Goal: Information Seeking & Learning: Learn about a topic

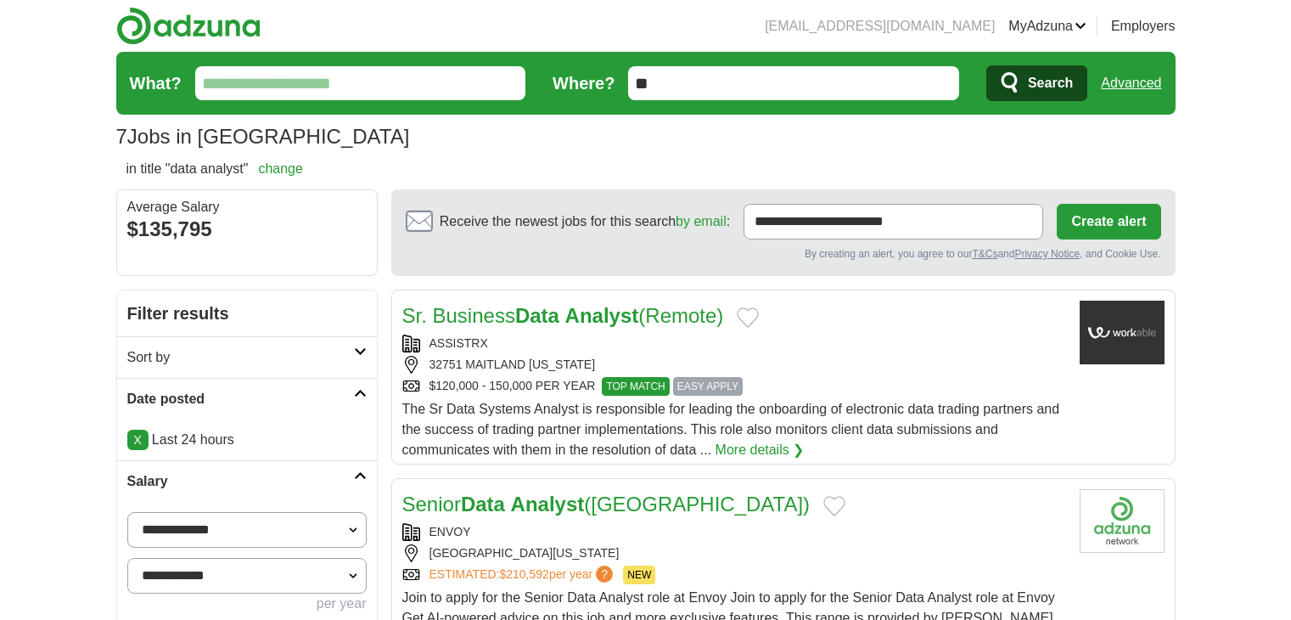
scroll to position [283, 0]
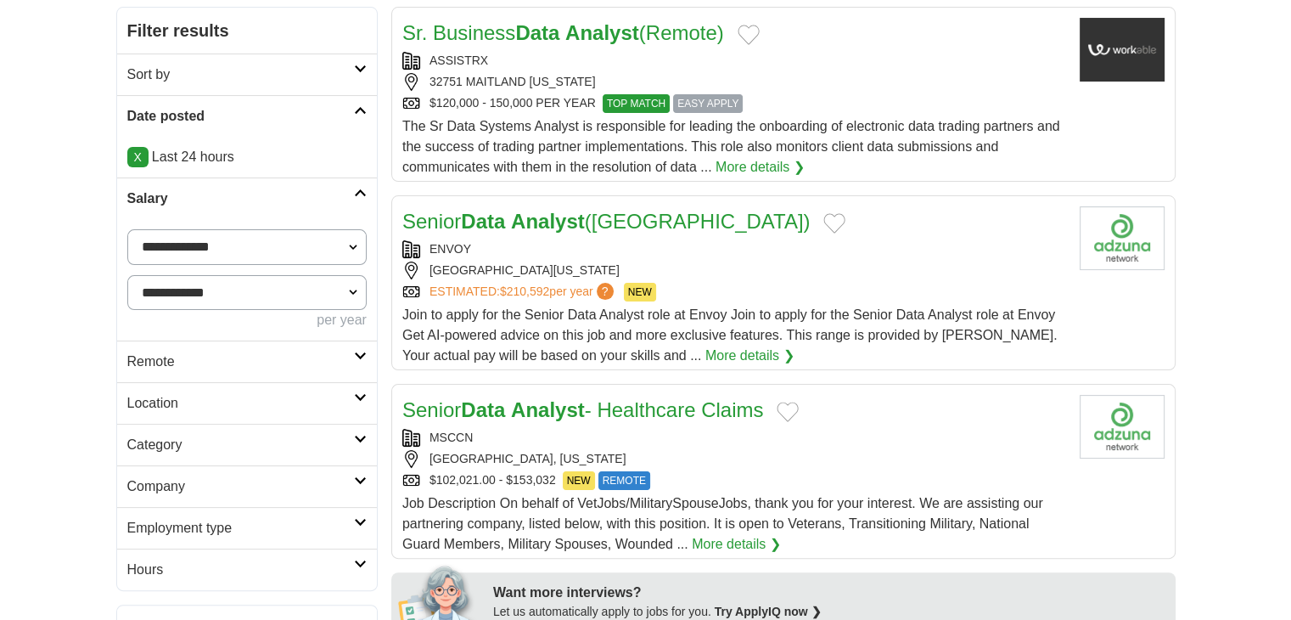
drag, startPoint x: 0, startPoint y: 0, endPoint x: 179, endPoint y: 371, distance: 412.0
click at [179, 371] on link "Remote" at bounding box center [247, 361] width 260 height 42
click at [173, 395] on link "Remote jobs" at bounding box center [165, 402] width 76 height 14
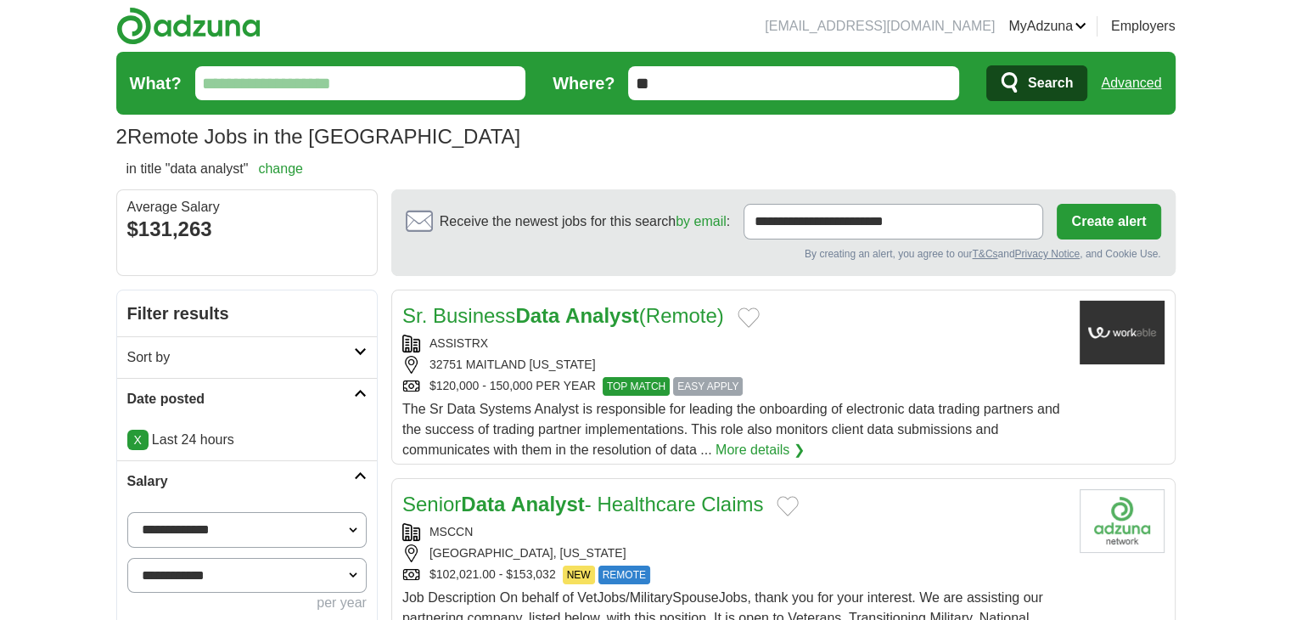
click at [1116, 91] on link "Advanced" at bounding box center [1131, 83] width 60 height 34
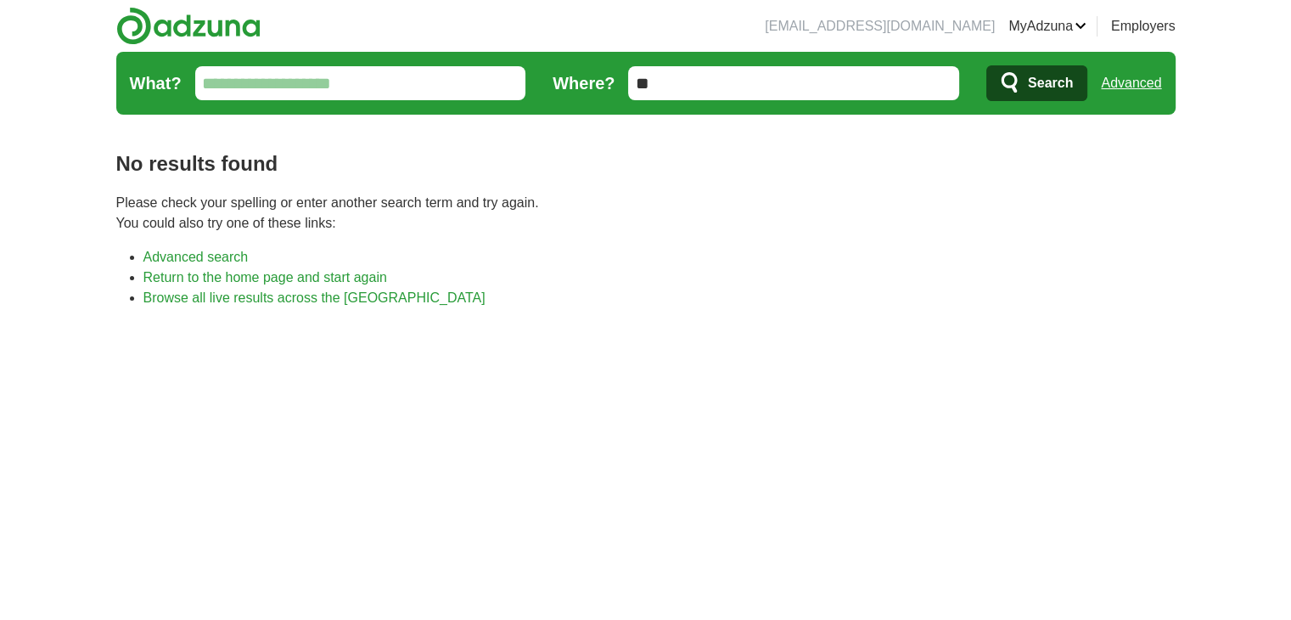
click at [1123, 88] on link "Advanced" at bounding box center [1131, 83] width 60 height 34
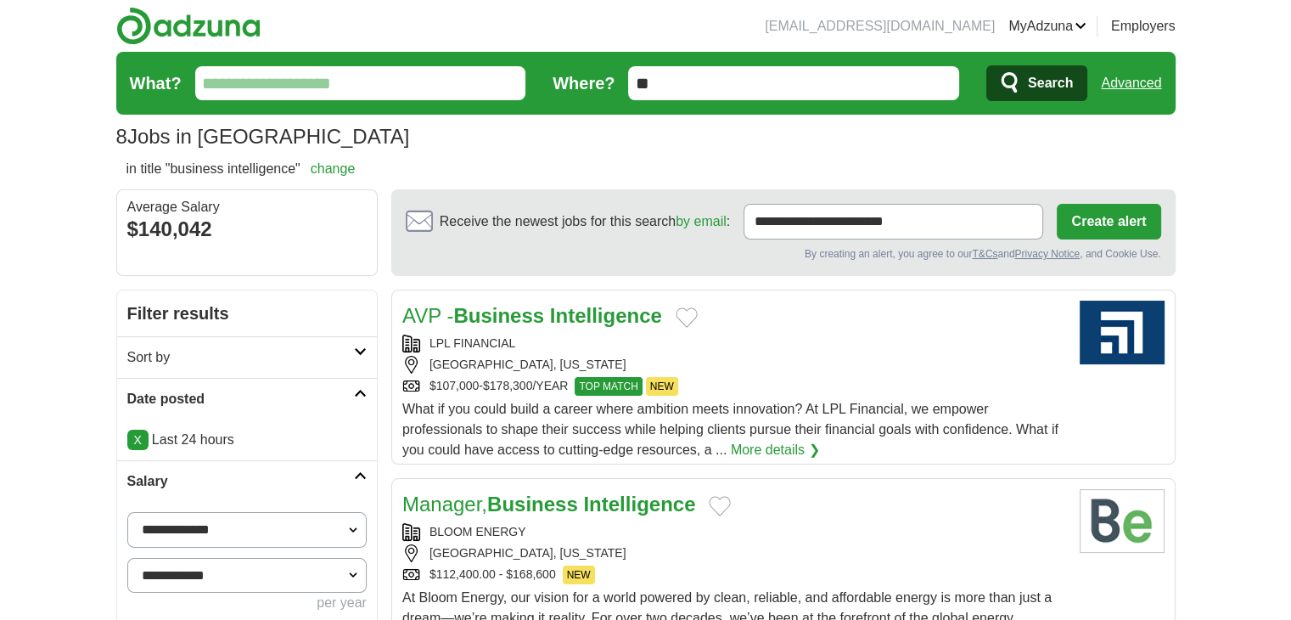
click at [1159, 81] on link "Advanced" at bounding box center [1131, 83] width 60 height 34
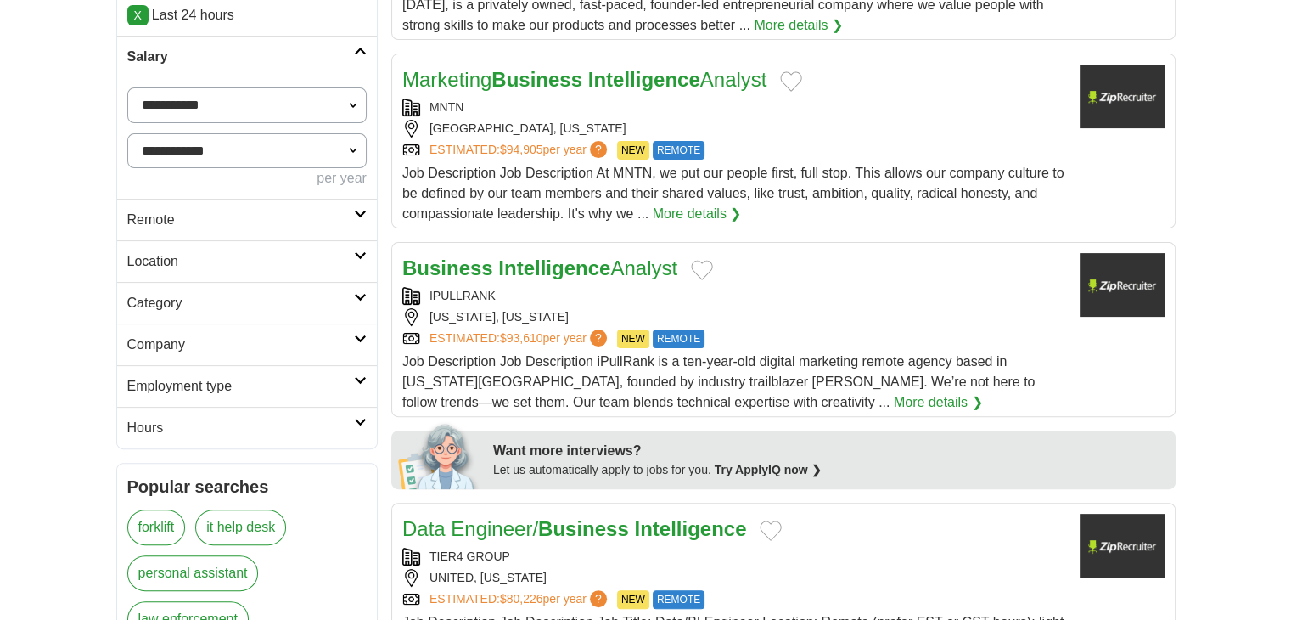
click at [180, 228] on h2 "Remote" at bounding box center [240, 220] width 227 height 20
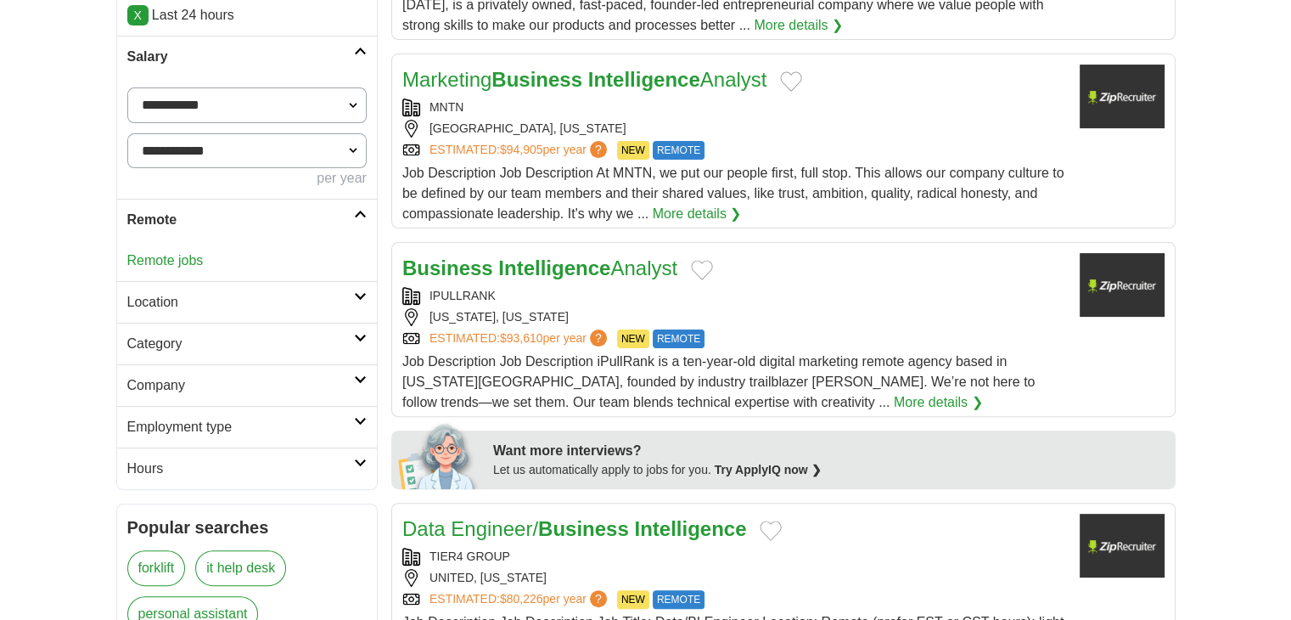
click at [177, 258] on link "Remote jobs" at bounding box center [165, 260] width 76 height 14
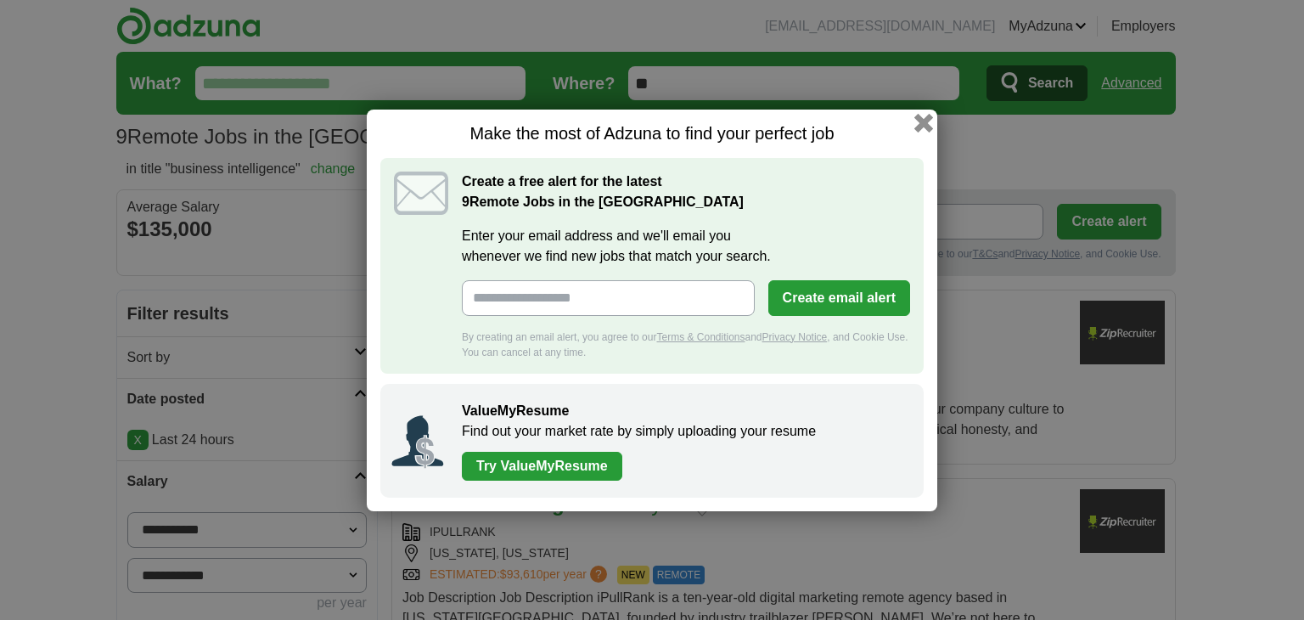
click at [926, 125] on button "button" at bounding box center [923, 122] width 19 height 19
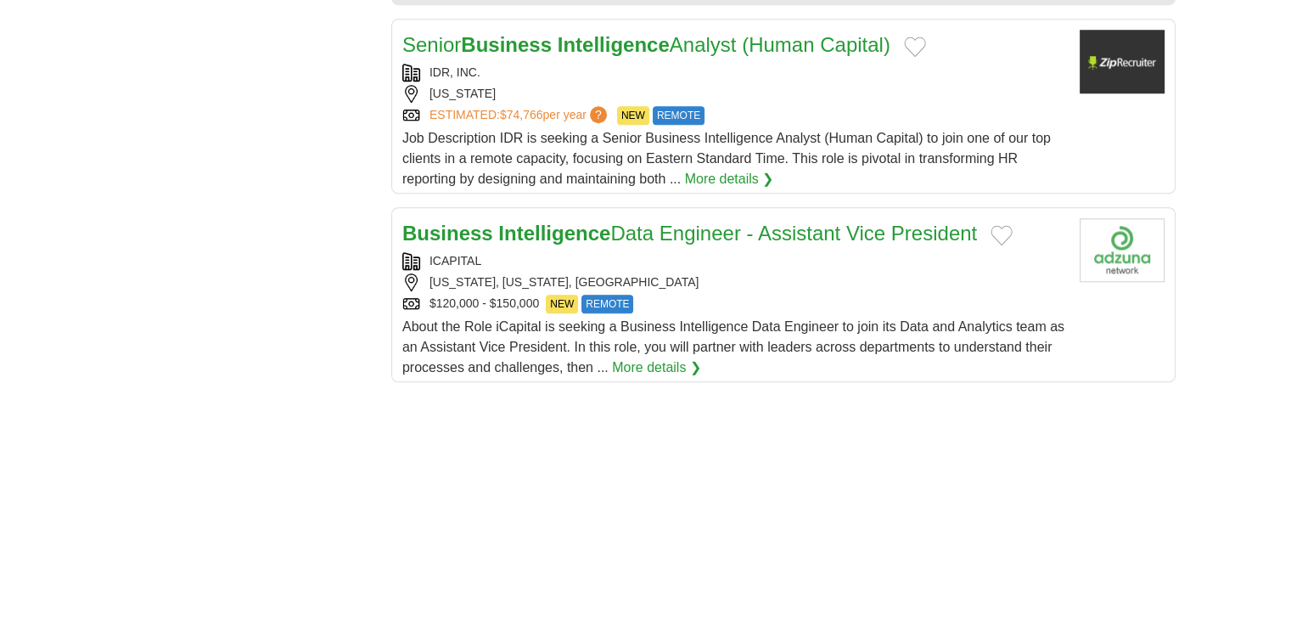
scroll to position [1556, 0]
drag, startPoint x: 520, startPoint y: 238, endPoint x: 331, endPoint y: 381, distance: 236.9
click at [331, 381] on div "**********" at bounding box center [646, 183] width 1060 height 2900
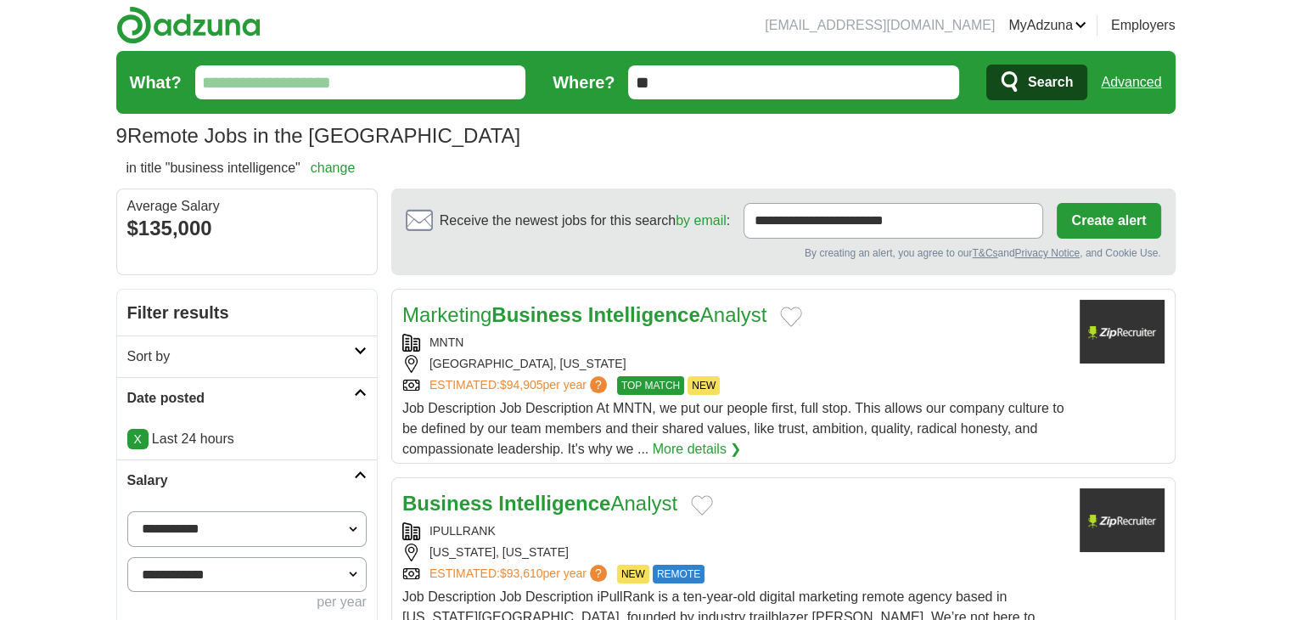
scroll to position [0, 0]
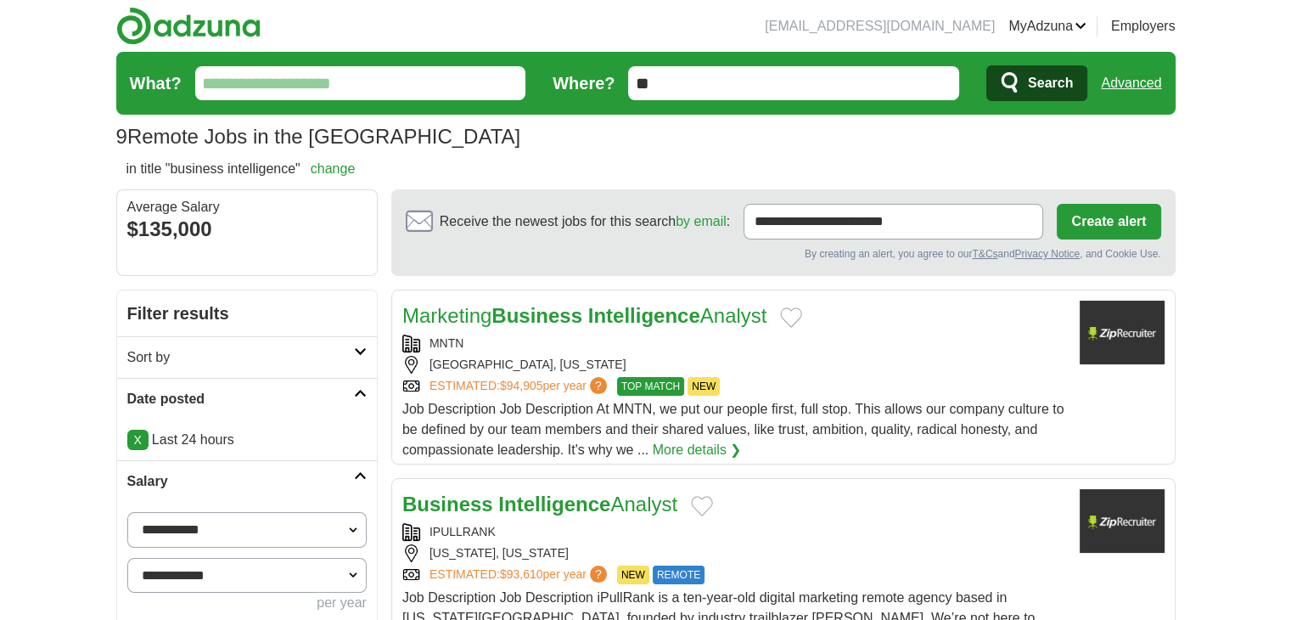
click at [1131, 73] on link "Advanced" at bounding box center [1131, 83] width 60 height 34
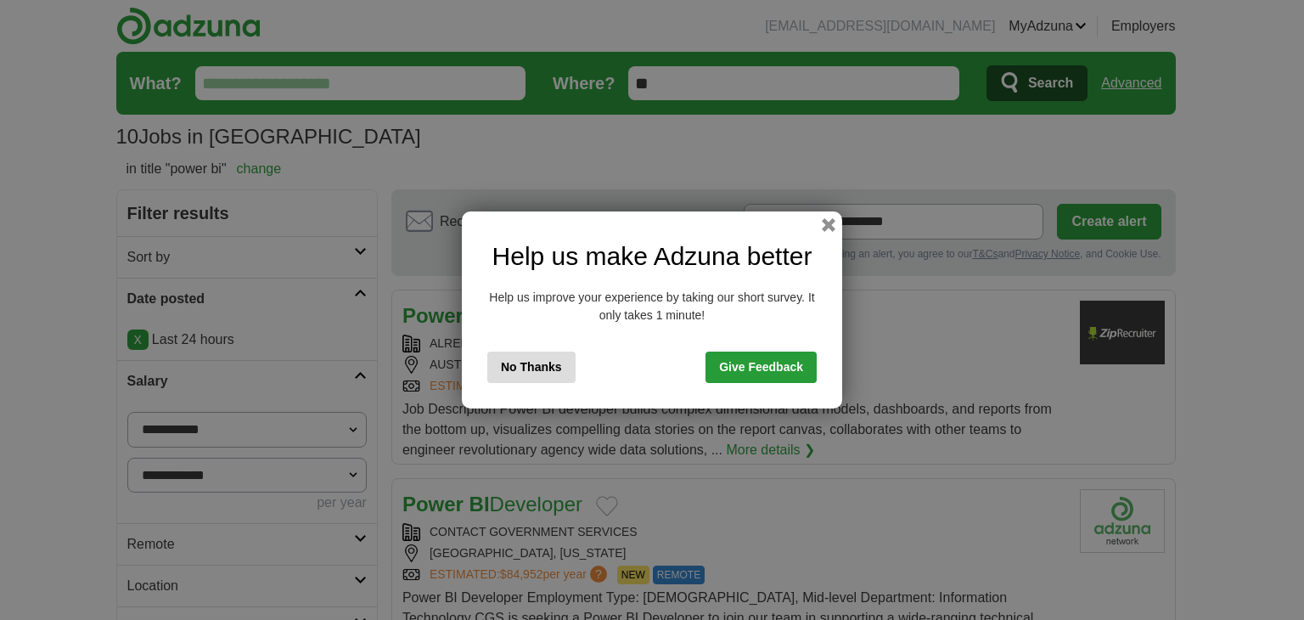
click at [515, 357] on button "No Thanks" at bounding box center [531, 367] width 88 height 31
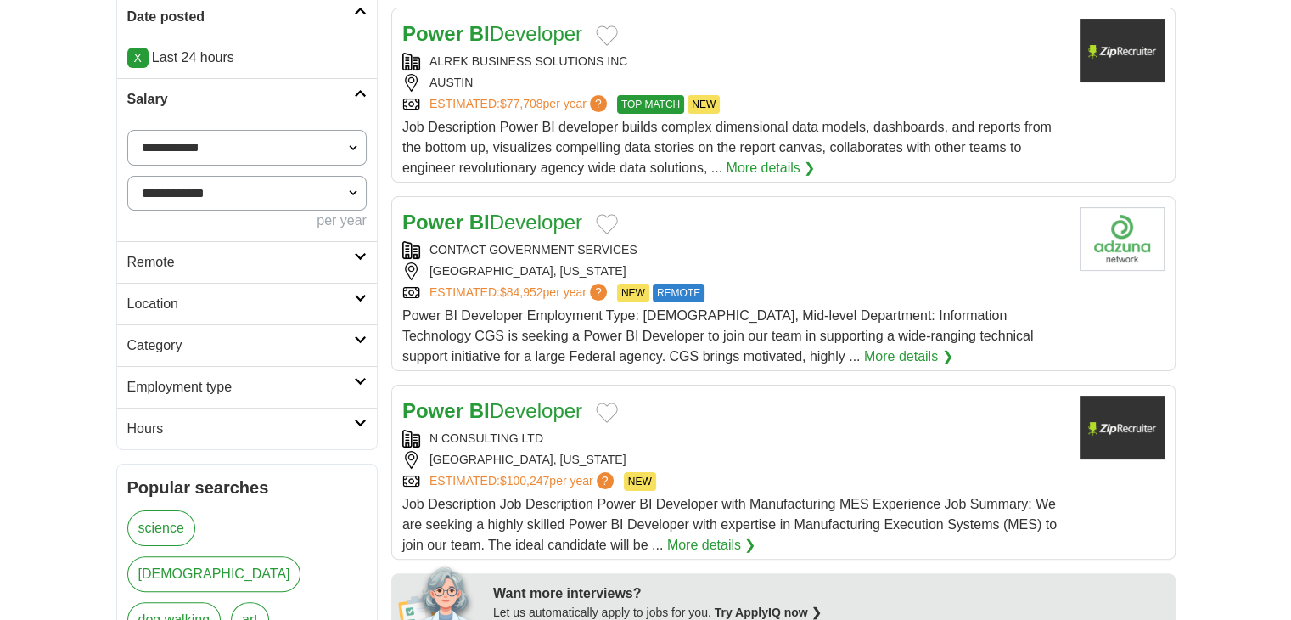
scroll to position [283, 0]
click at [190, 256] on h2 "Remote" at bounding box center [240, 261] width 227 height 20
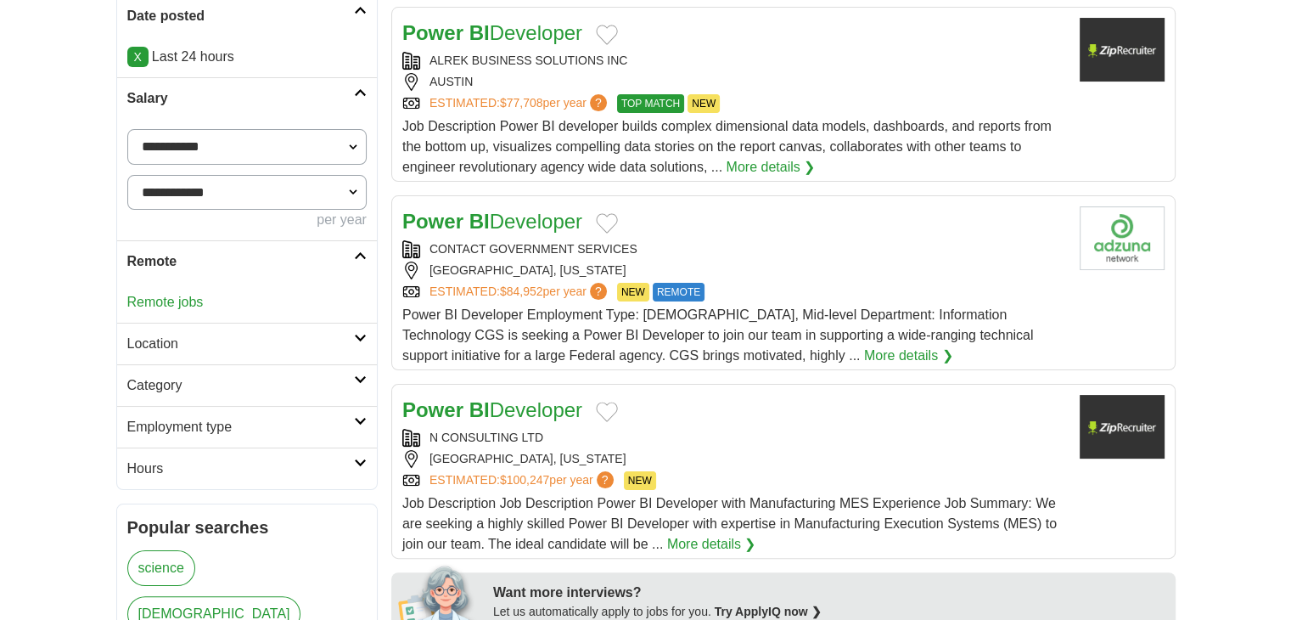
click at [197, 296] on link "Remote jobs" at bounding box center [165, 302] width 76 height 14
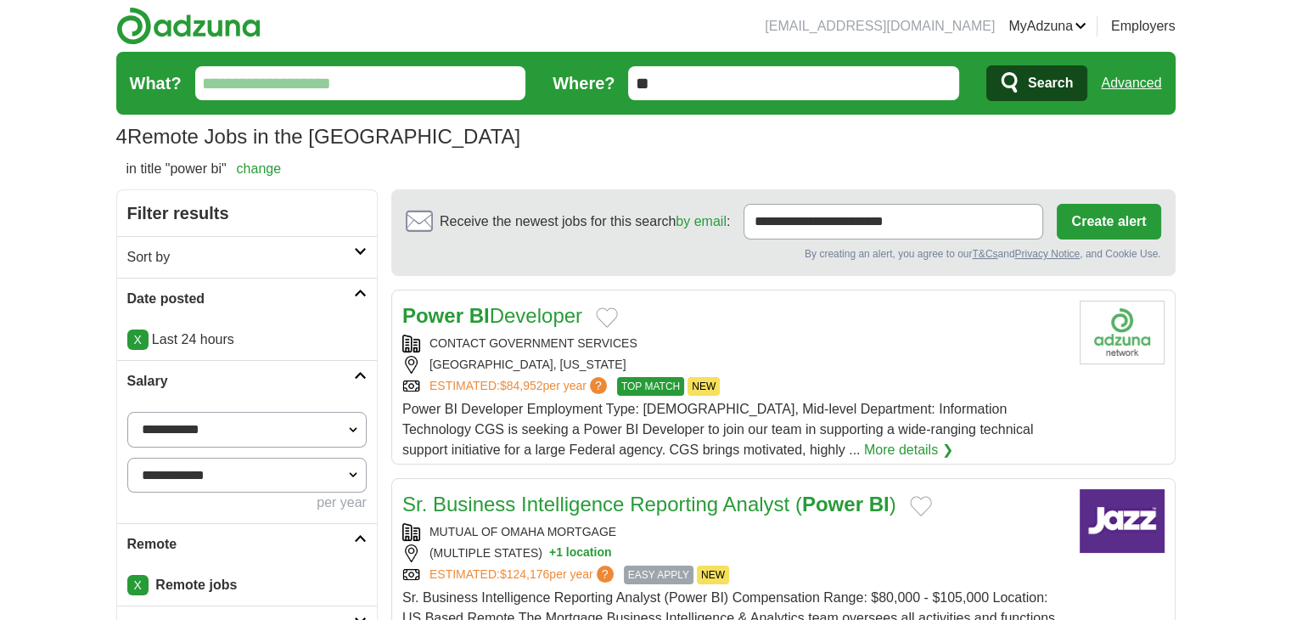
click at [1139, 93] on link "Advanced" at bounding box center [1131, 83] width 60 height 34
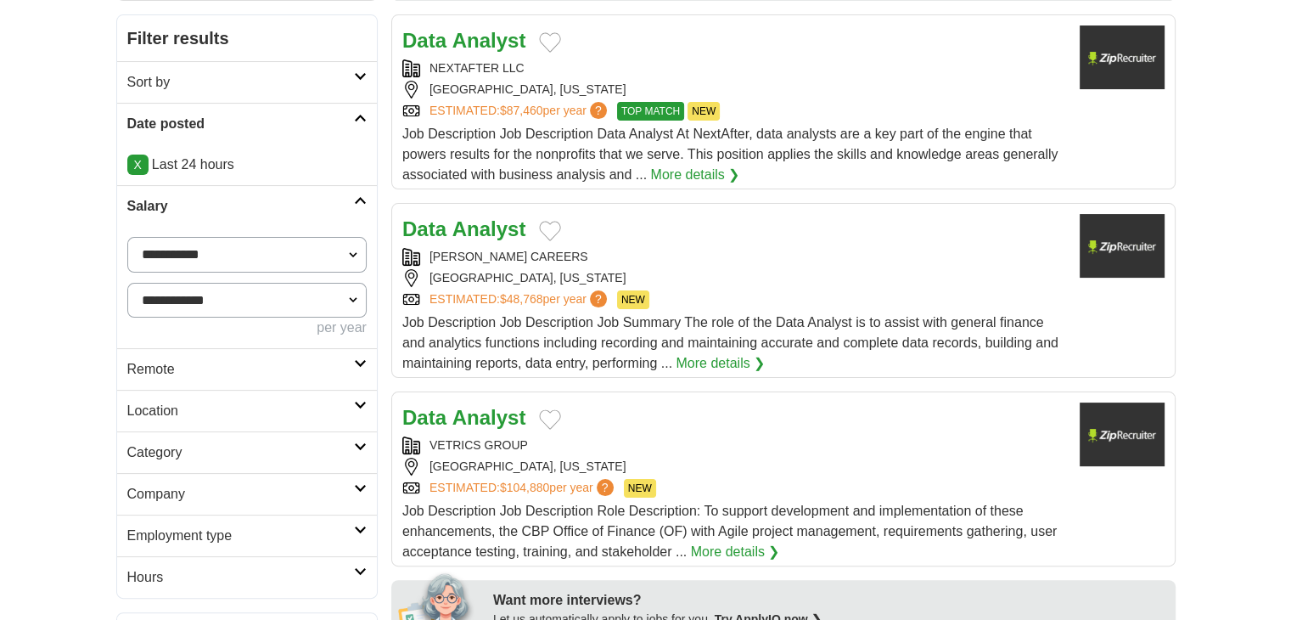
scroll to position [283, 0]
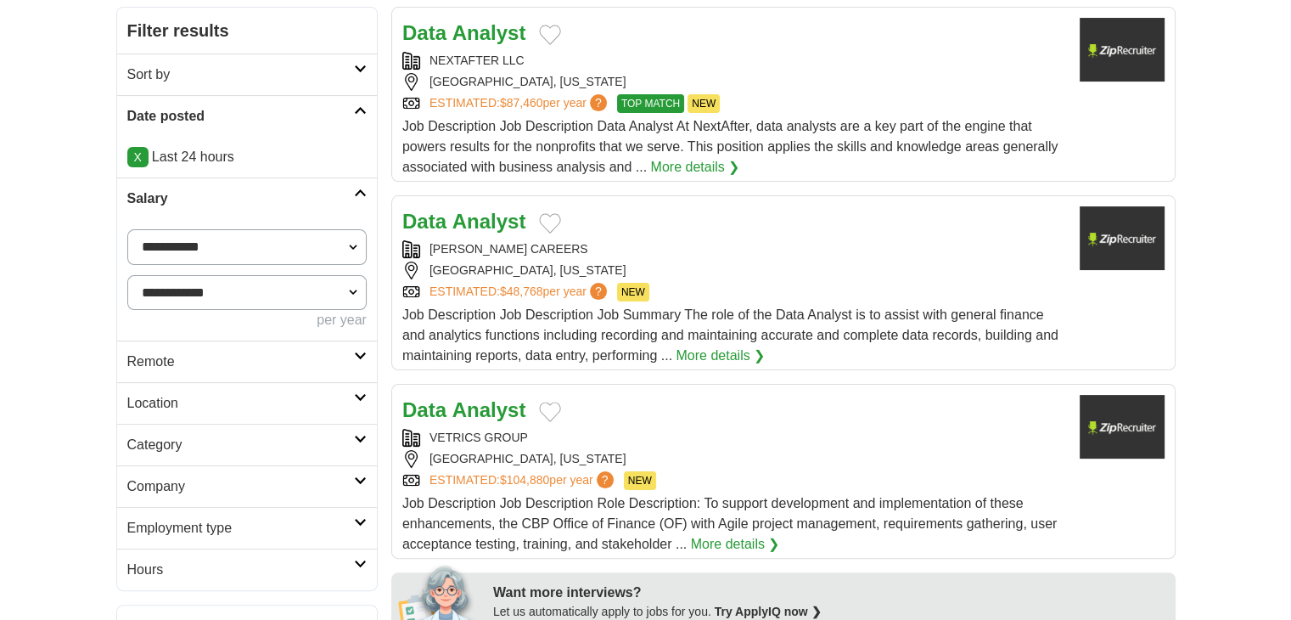
click at [169, 357] on h2 "Remote" at bounding box center [240, 362] width 227 height 20
click at [163, 395] on link "Remote jobs" at bounding box center [165, 402] width 76 height 14
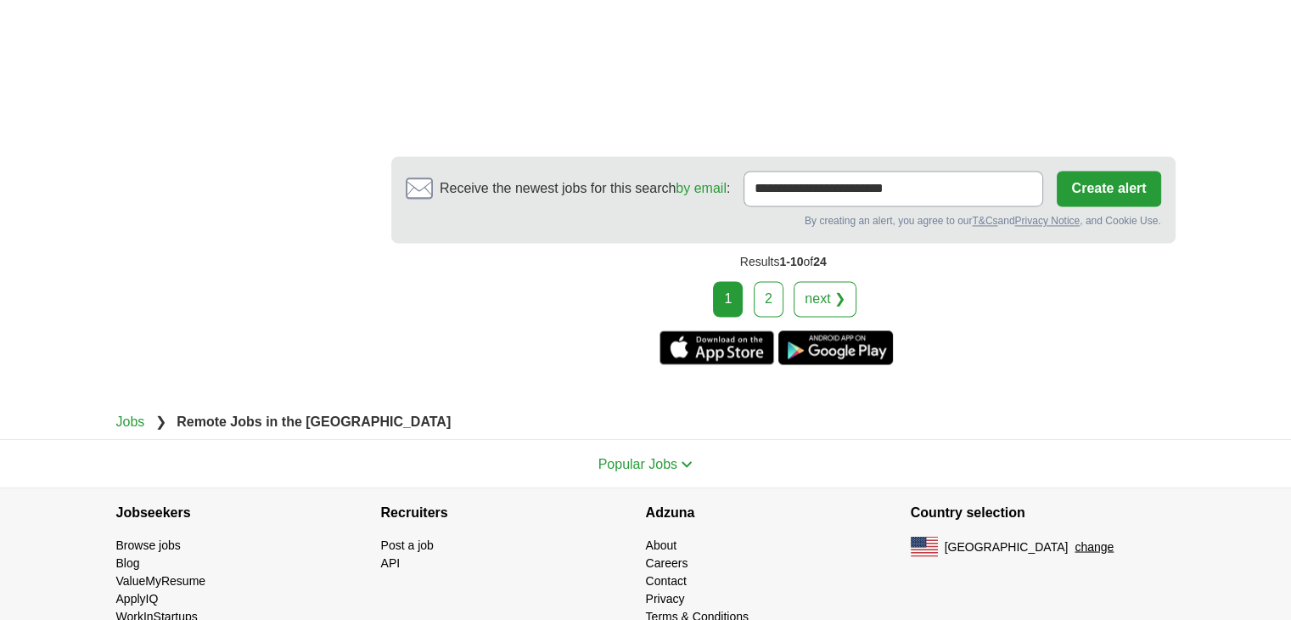
scroll to position [2810, 0]
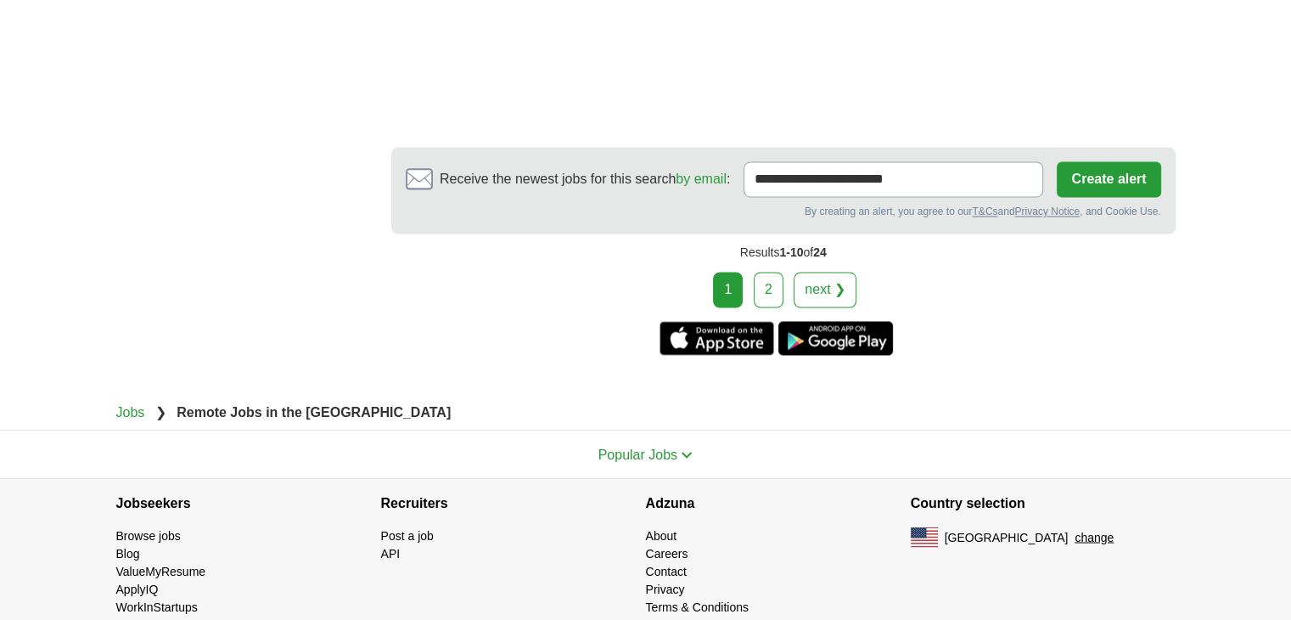
click at [762, 272] on link "2" at bounding box center [769, 290] width 30 height 36
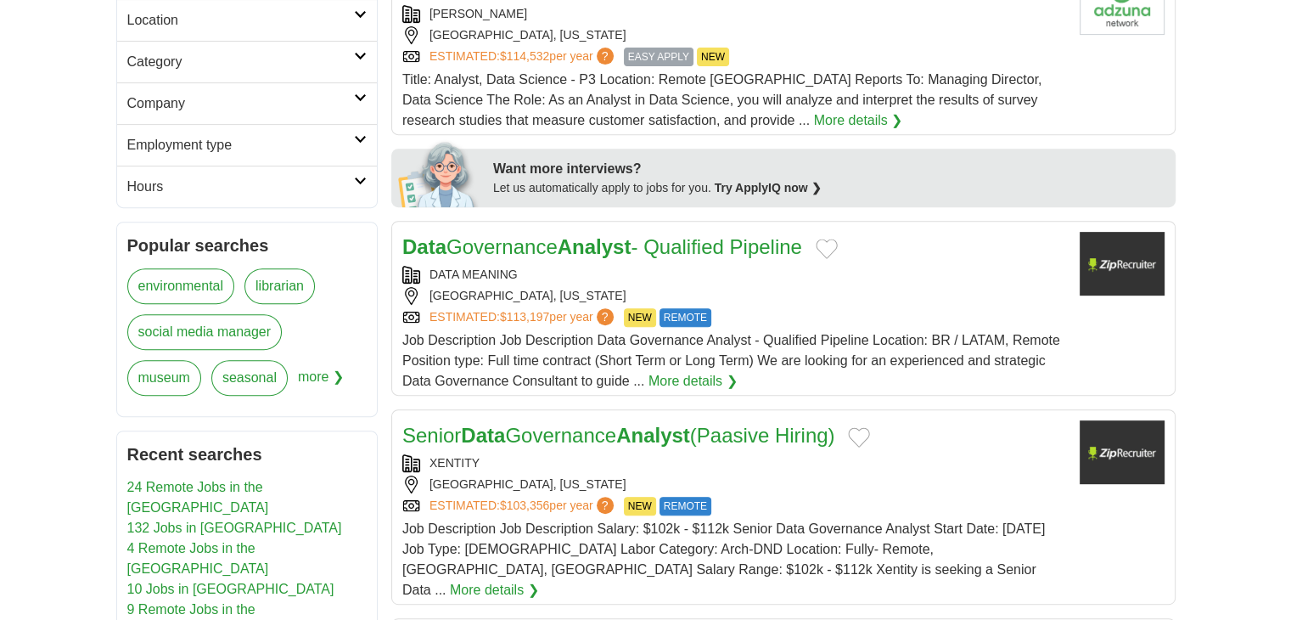
scroll to position [425, 0]
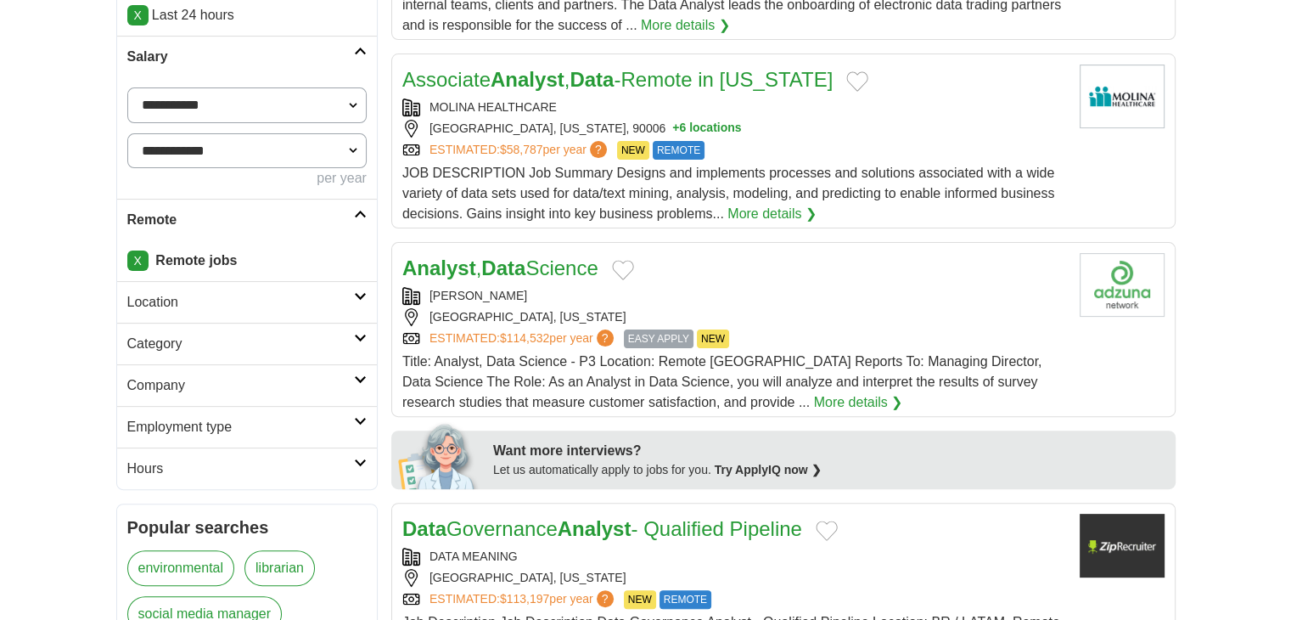
drag, startPoint x: 571, startPoint y: 89, endPoint x: 567, endPoint y: 80, distance: 10.3
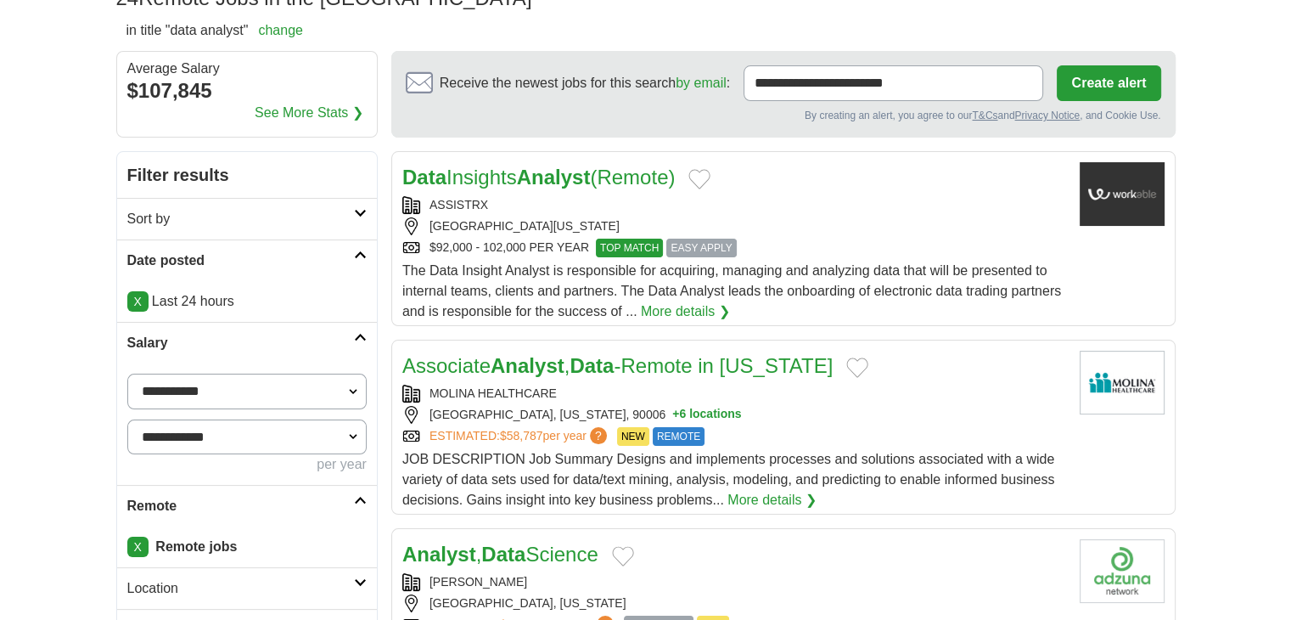
scroll to position [0, 0]
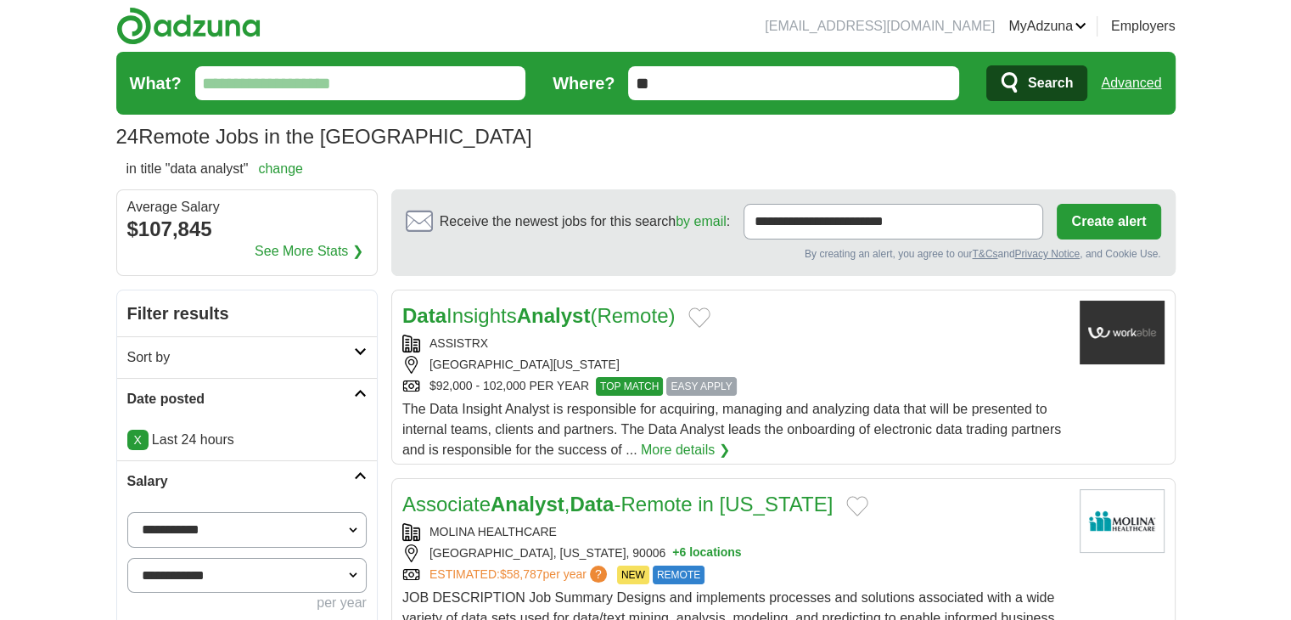
click at [1136, 77] on link "Advanced" at bounding box center [1131, 83] width 60 height 34
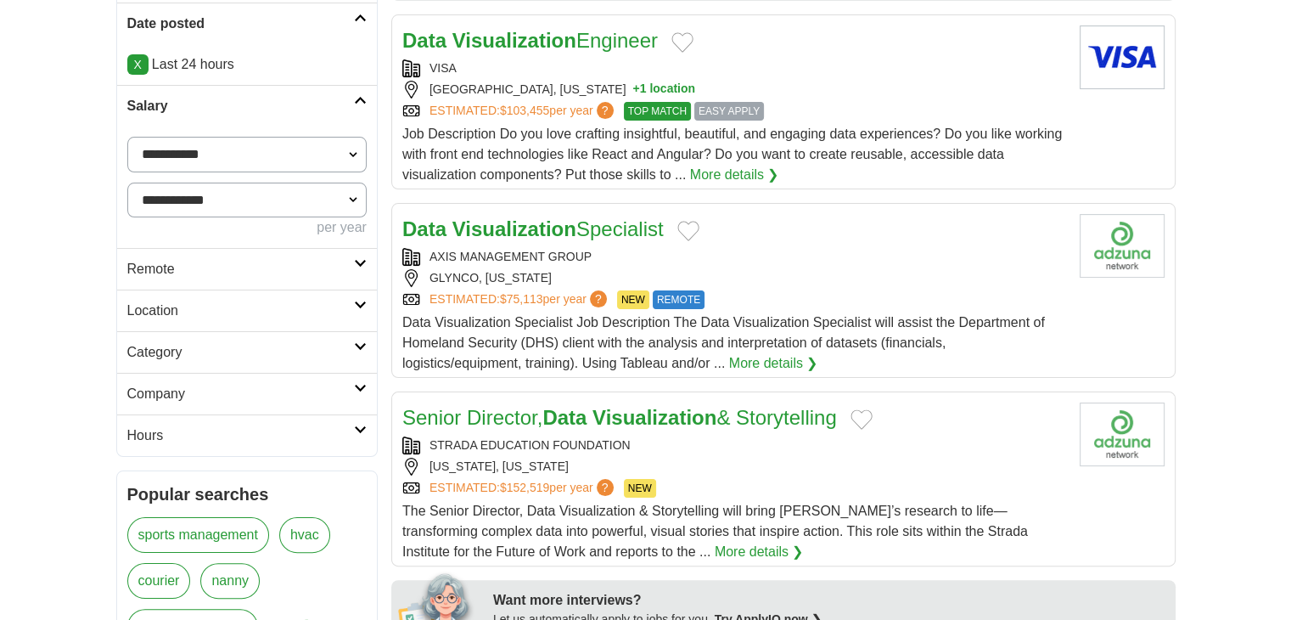
scroll to position [283, 0]
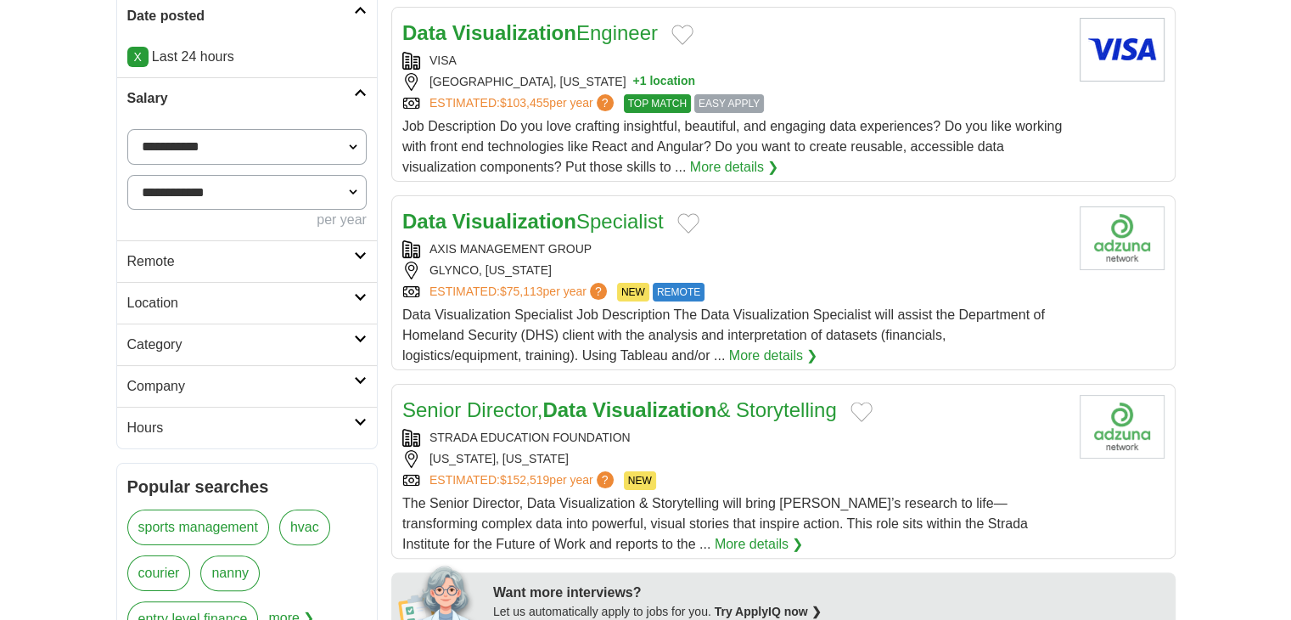
click at [207, 256] on h2 "Remote" at bounding box center [240, 261] width 227 height 20
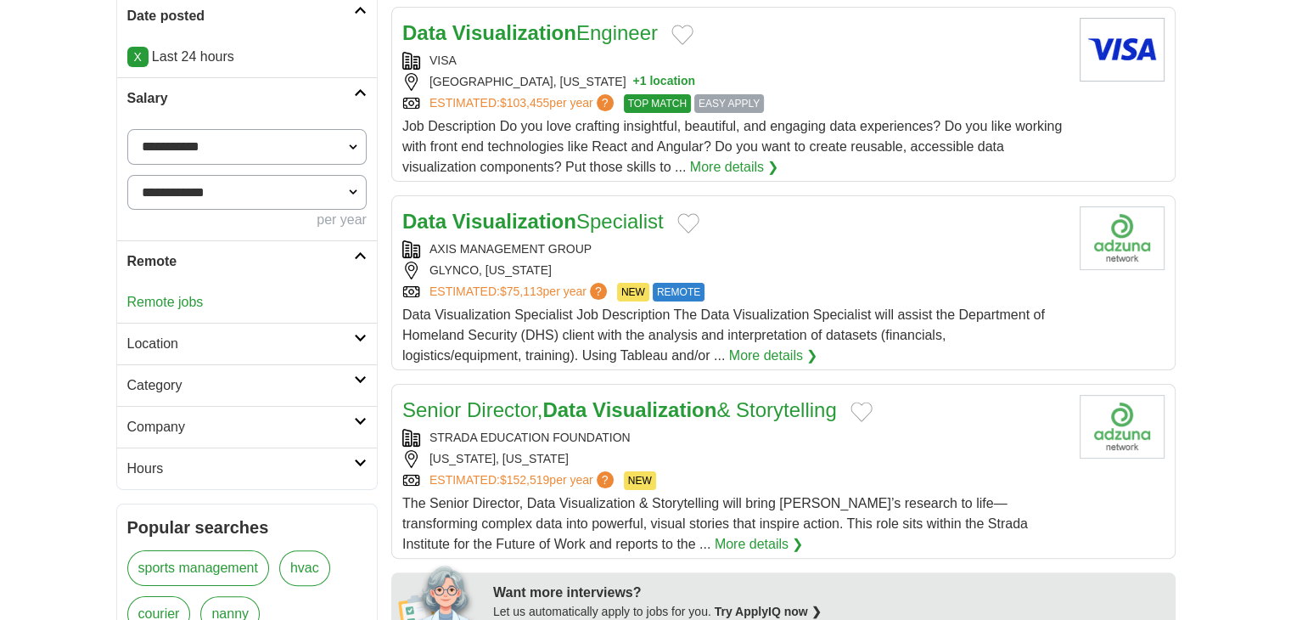
click at [187, 304] on link "Remote jobs" at bounding box center [165, 302] width 76 height 14
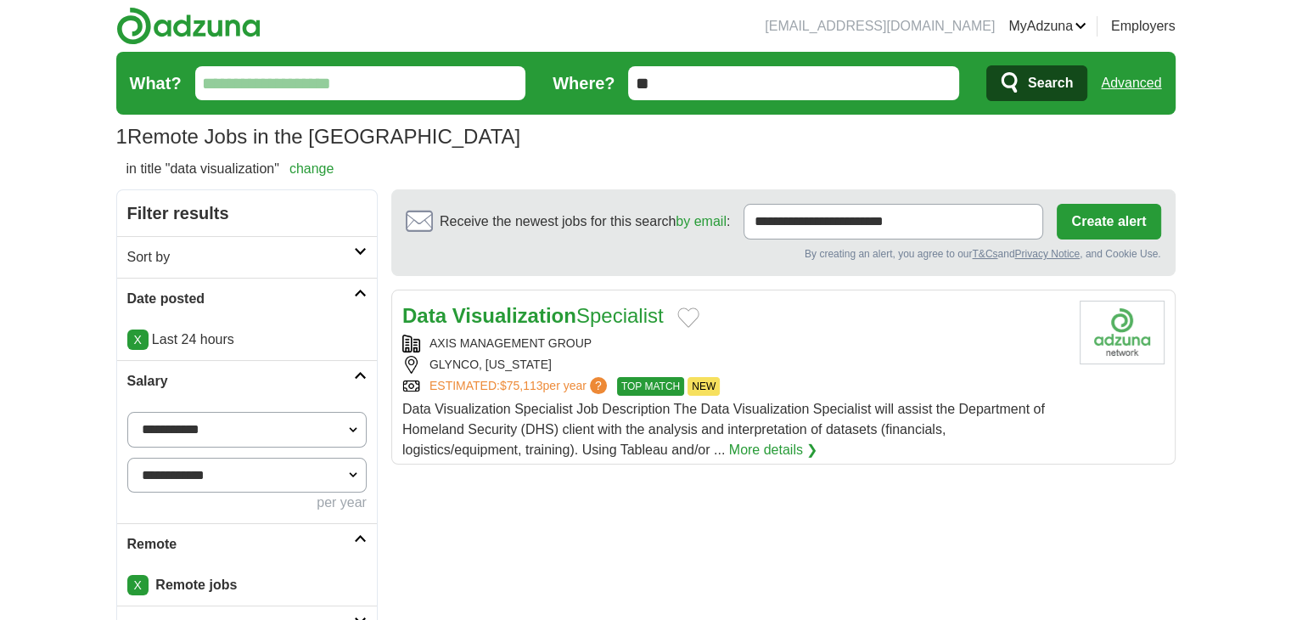
click at [1131, 87] on link "Advanced" at bounding box center [1131, 83] width 60 height 34
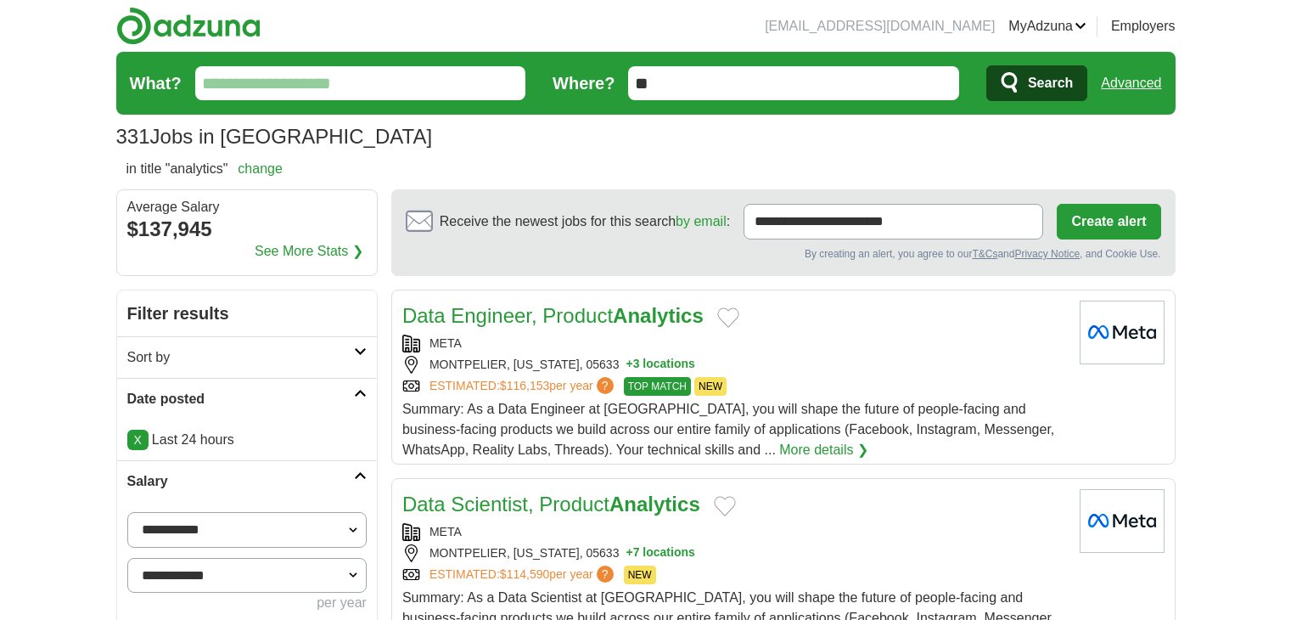
scroll to position [283, 0]
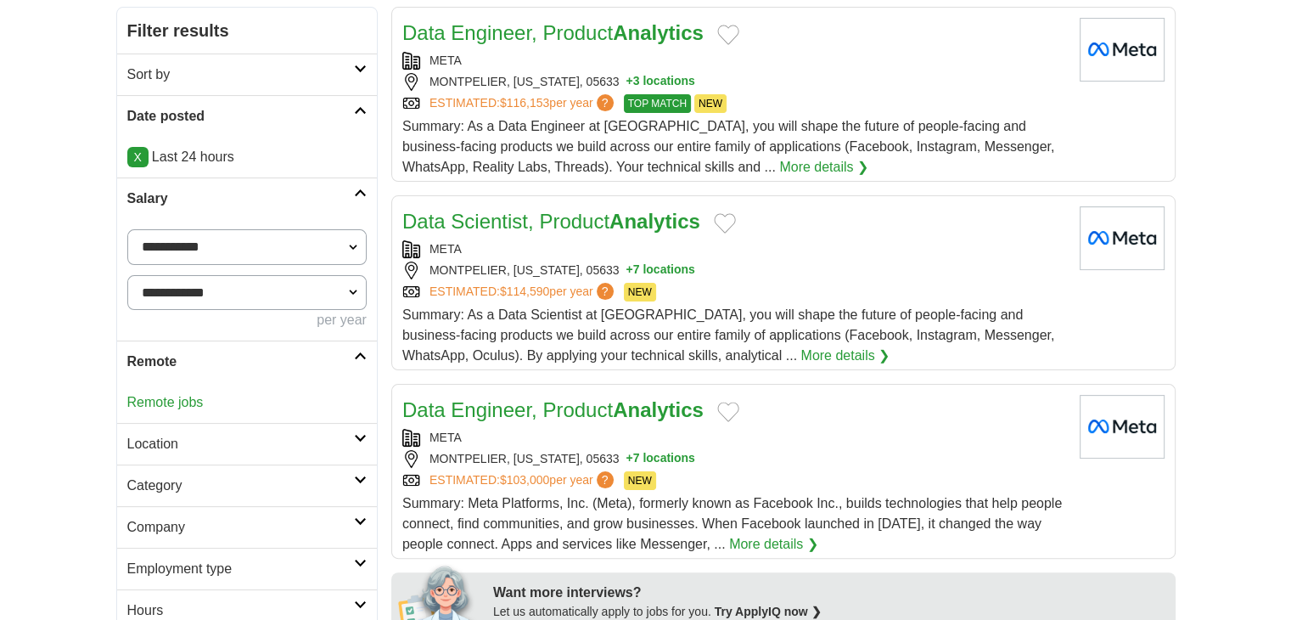
click at [184, 402] on link "Remote jobs" at bounding box center [165, 402] width 76 height 14
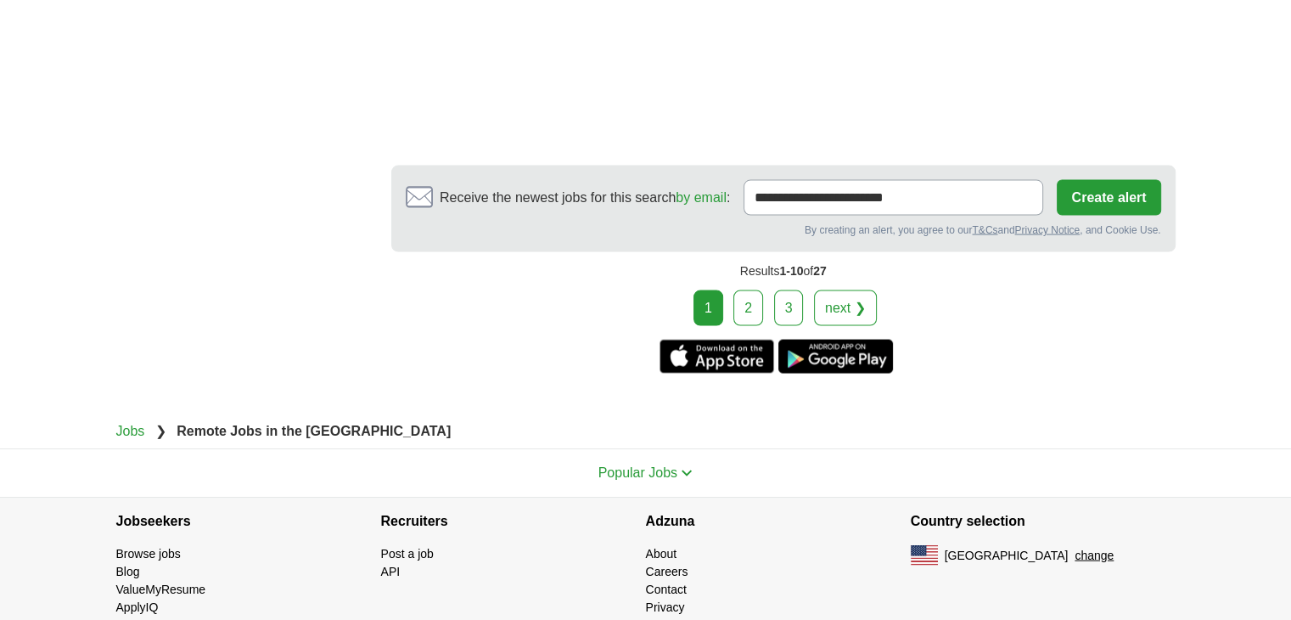
scroll to position [3449, 0]
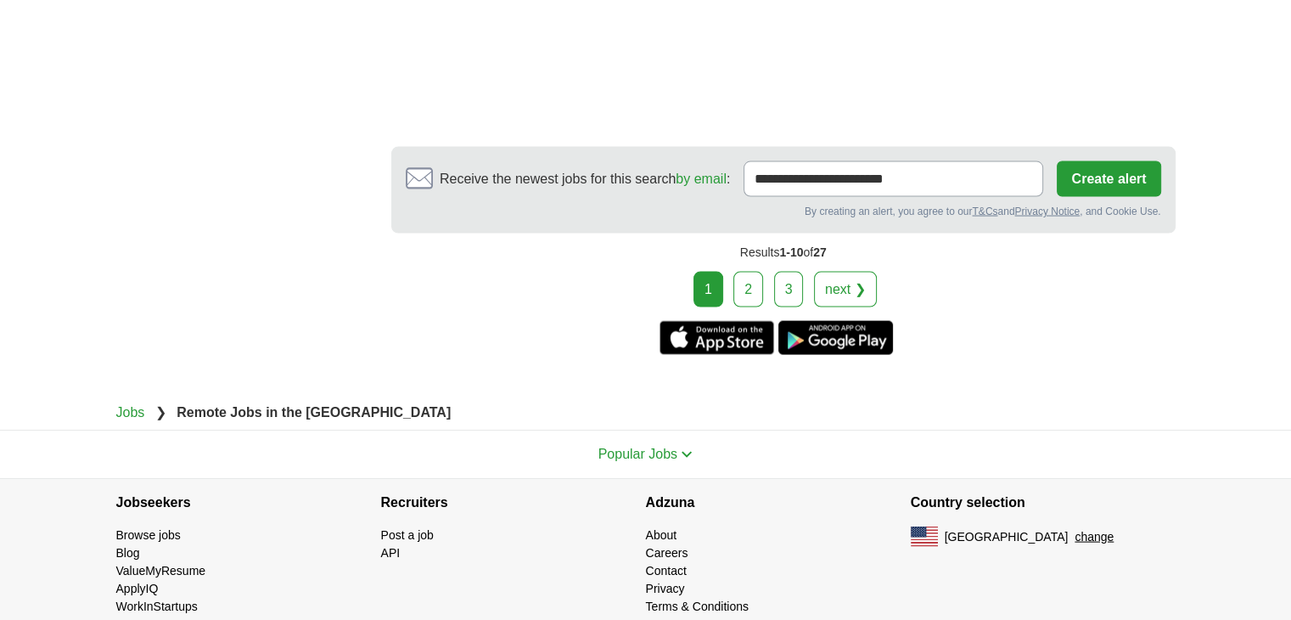
click at [748, 272] on link "2" at bounding box center [749, 290] width 30 height 36
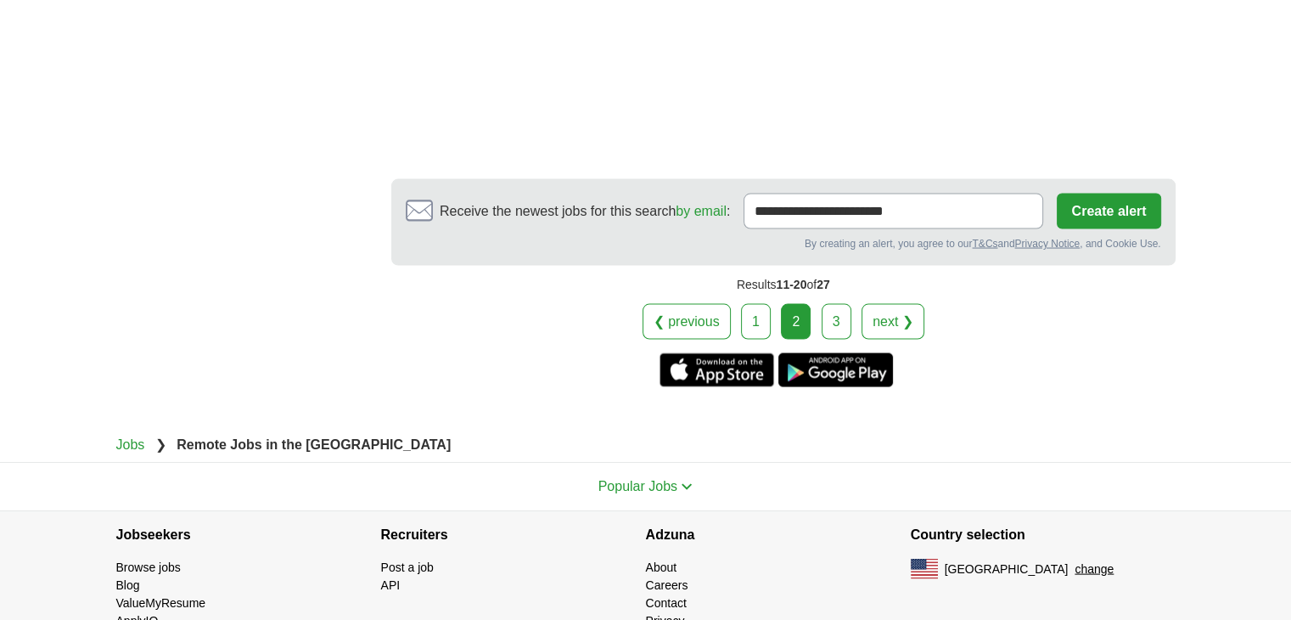
scroll to position [3325, 0]
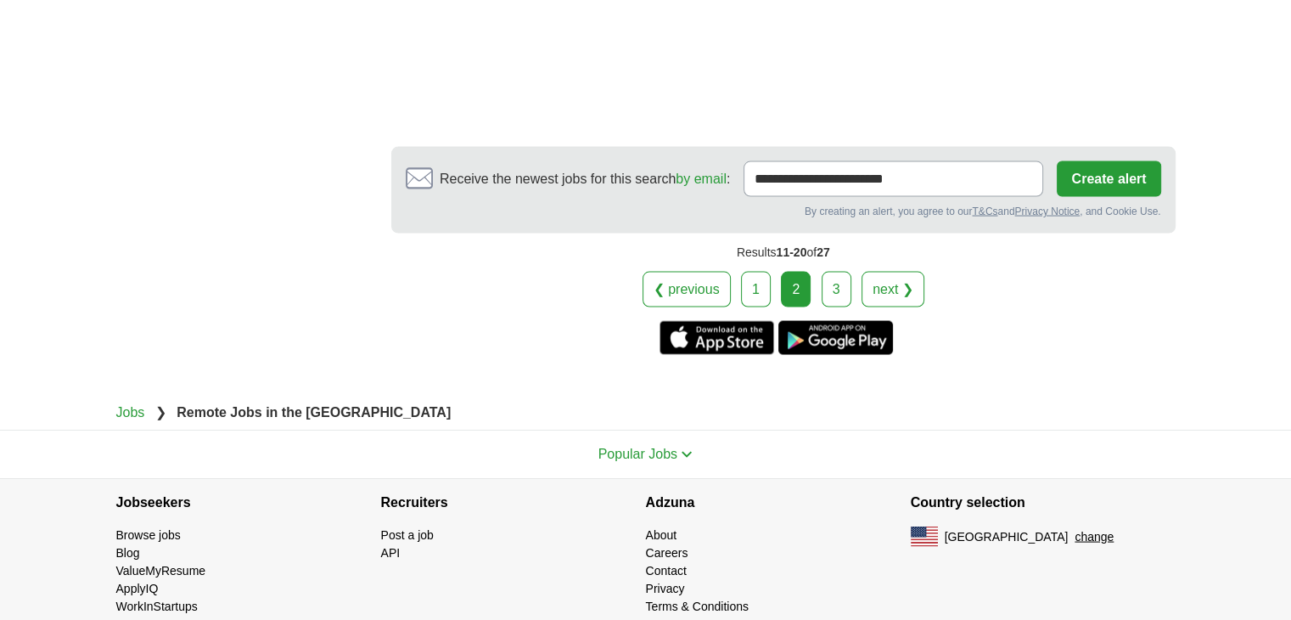
click at [826, 274] on link "3" at bounding box center [837, 290] width 30 height 36
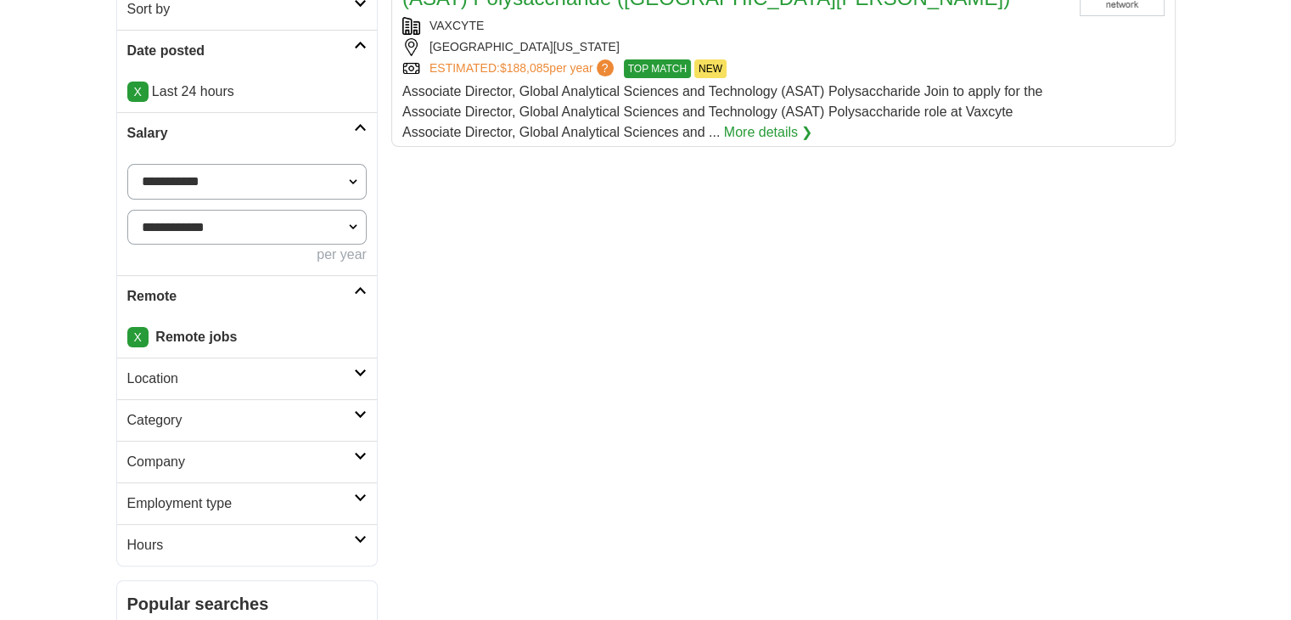
scroll to position [565, 0]
